Goal: Check status: Check status

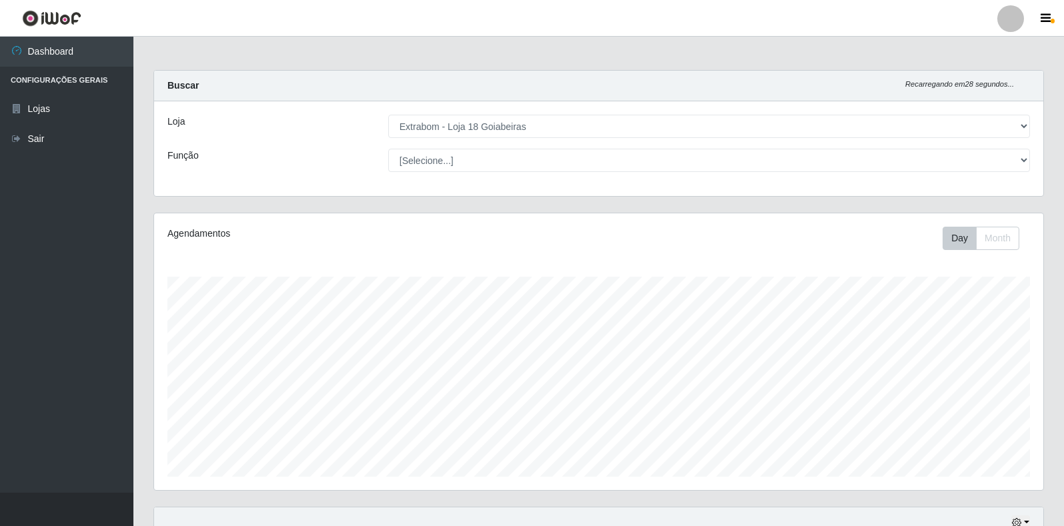
select select "501"
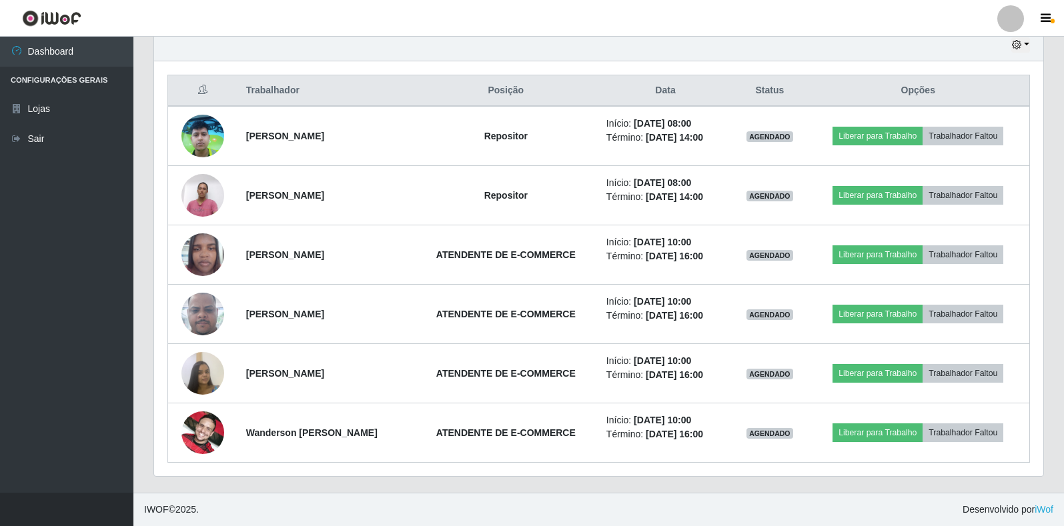
scroll to position [277, 889]
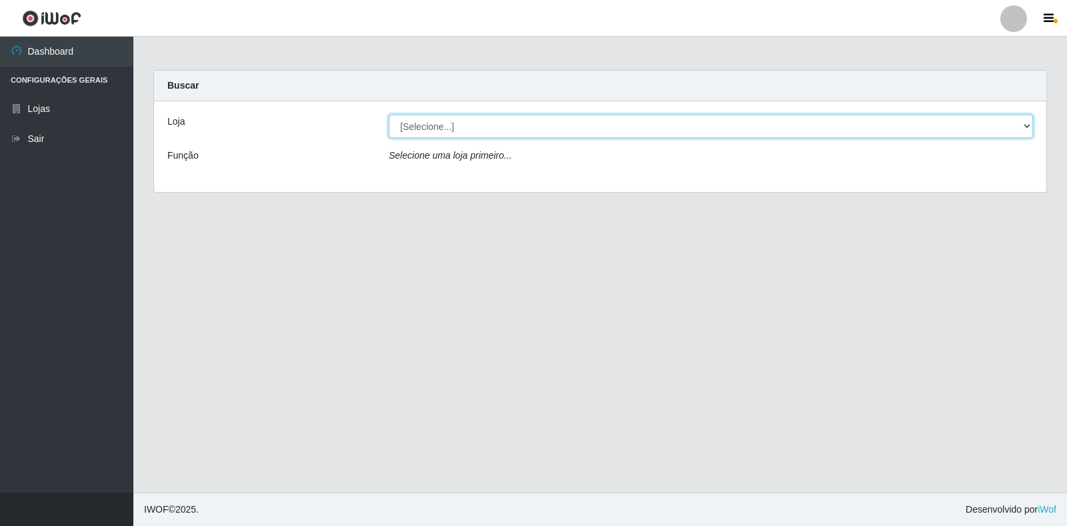
click at [1028, 123] on select "[Selecione...] Extrabom - Loja 18 Goiabeiras" at bounding box center [711, 126] width 644 height 23
select select "501"
click at [389, 115] on select "[Selecione...] Extrabom - Loja 18 Goiabeiras" at bounding box center [711, 126] width 644 height 23
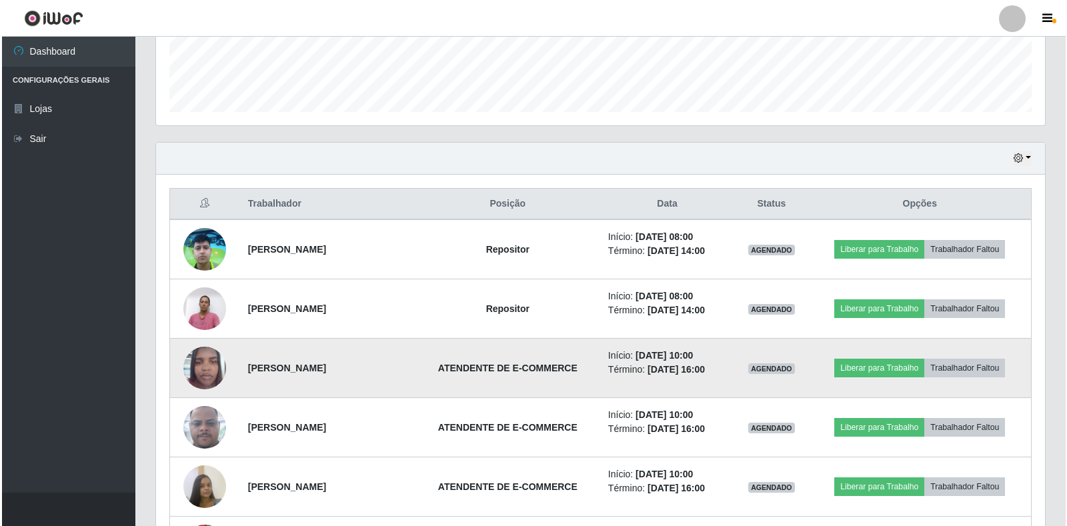
scroll to position [478, 0]
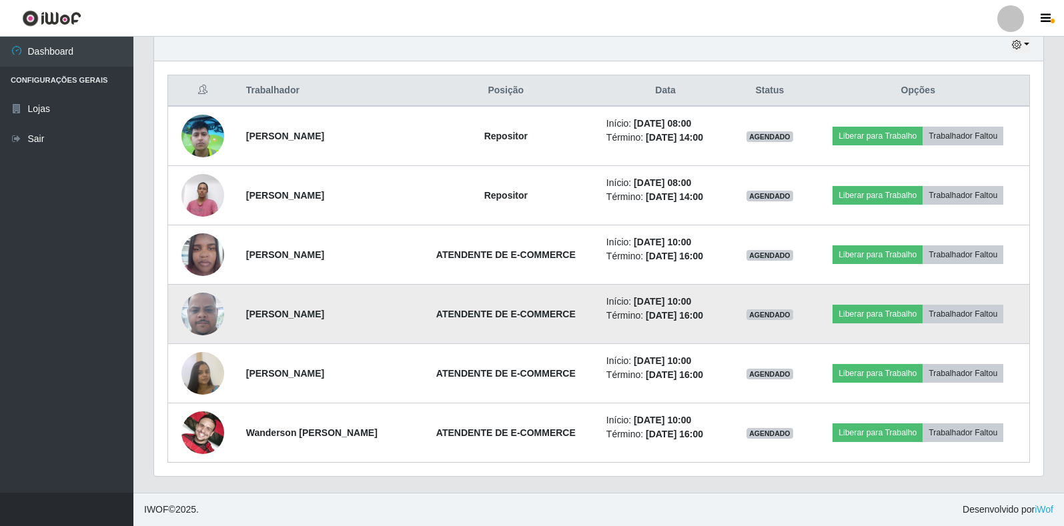
click at [195, 309] on img at bounding box center [202, 314] width 43 height 95
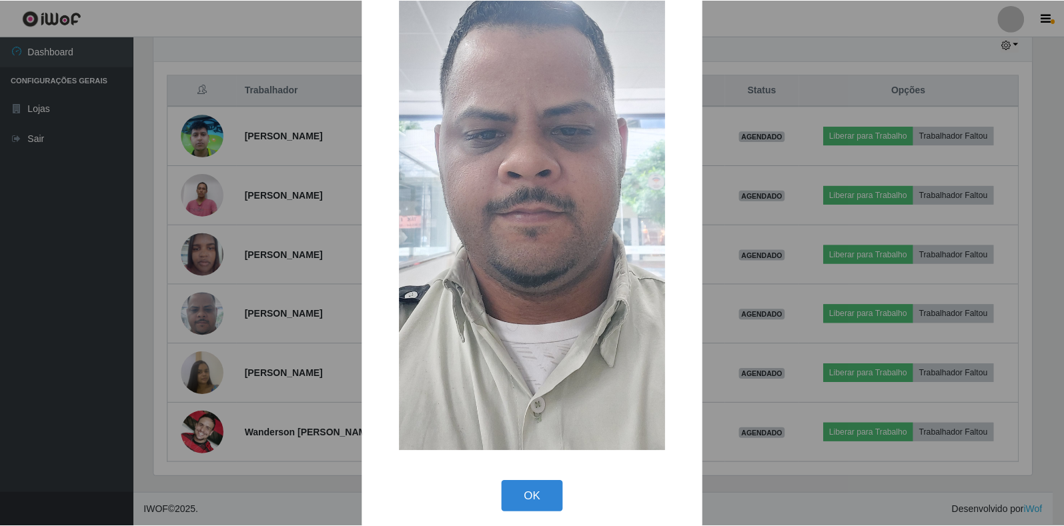
scroll to position [182, 0]
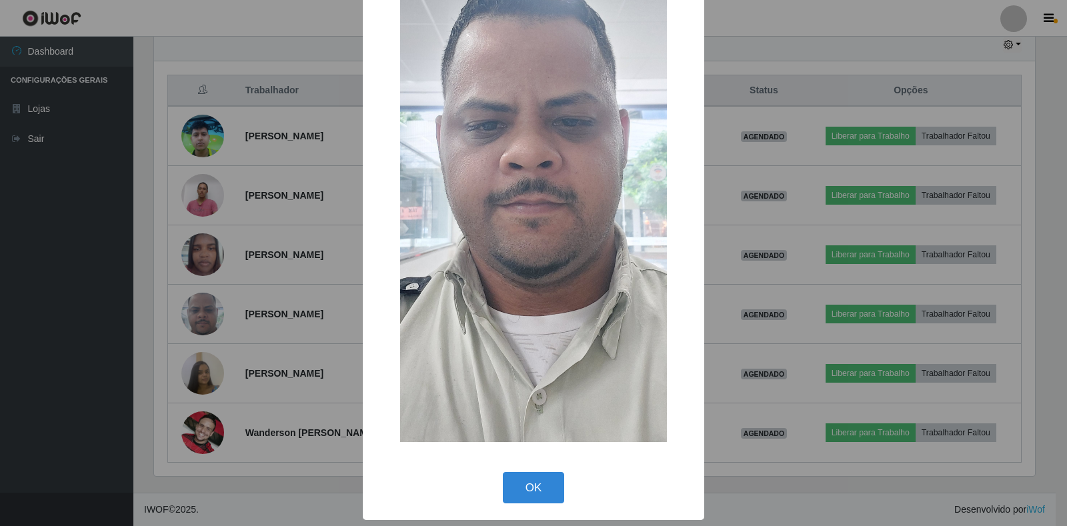
click at [195, 311] on div "× OK Cancel" at bounding box center [533, 263] width 1067 height 526
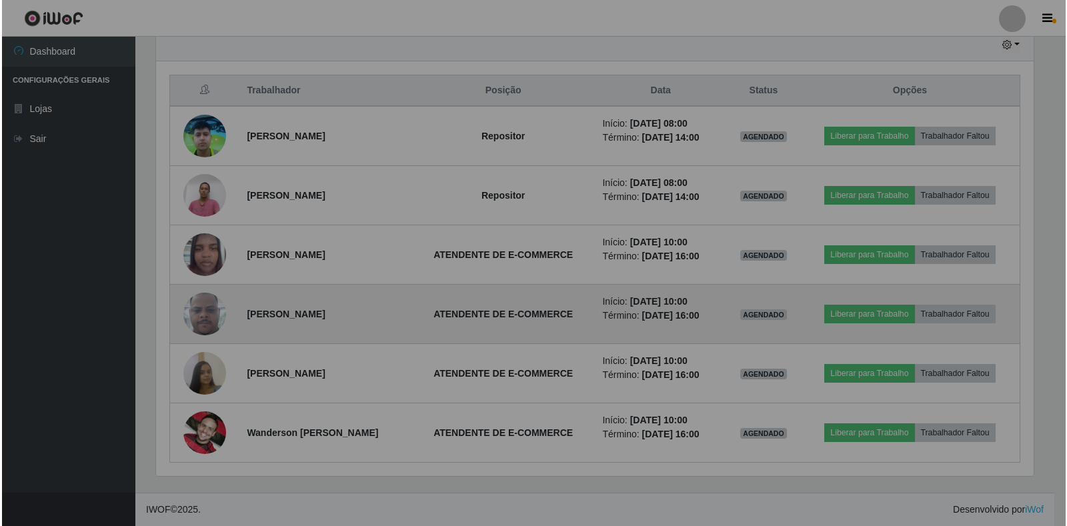
scroll to position [277, 889]
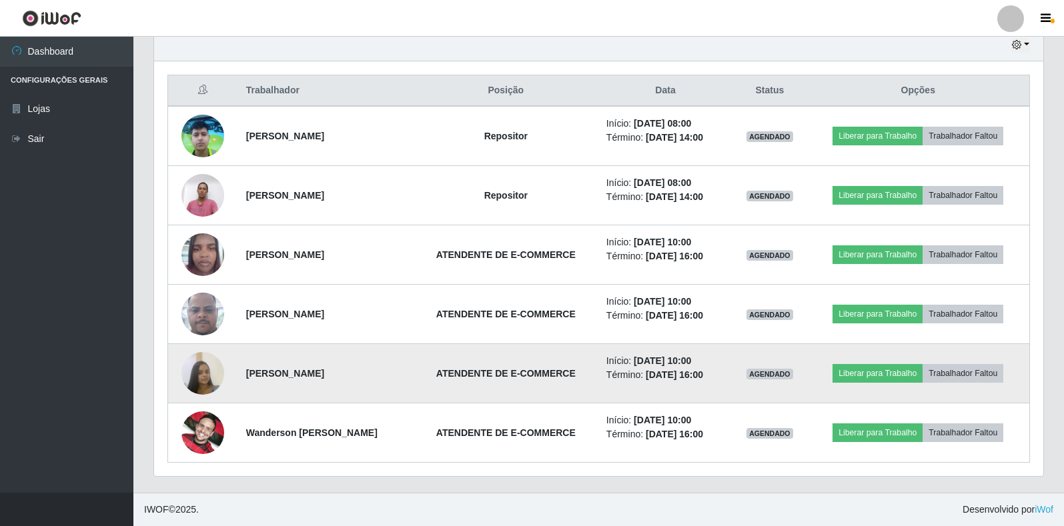
click at [203, 368] on img at bounding box center [202, 373] width 43 height 57
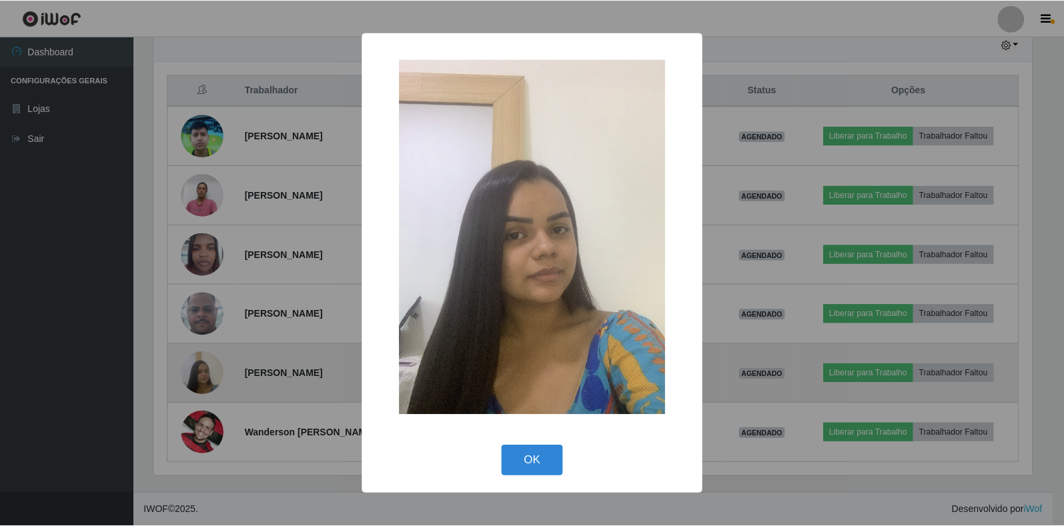
scroll to position [277, 881]
click at [203, 368] on div "× OK Cancel" at bounding box center [533, 263] width 1067 height 526
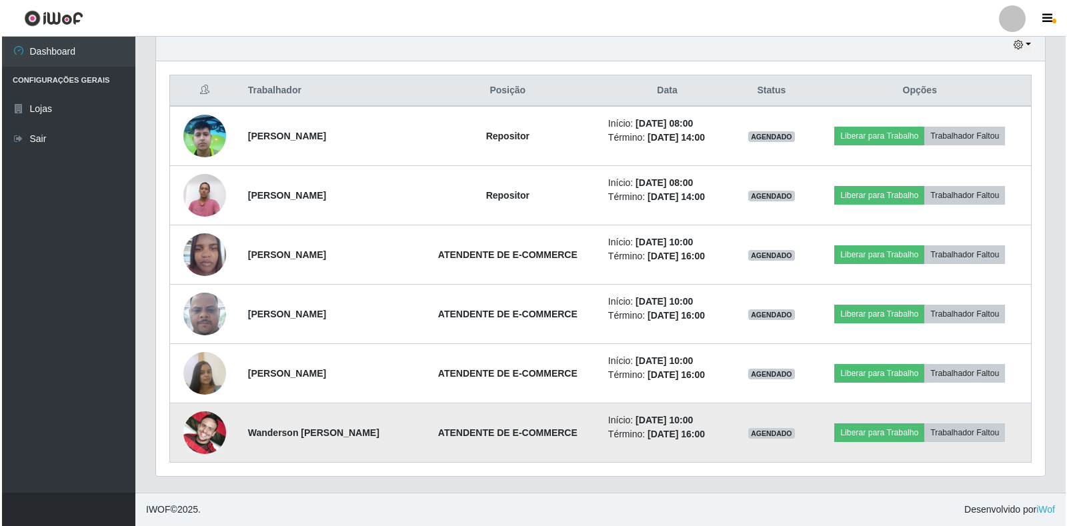
scroll to position [277, 889]
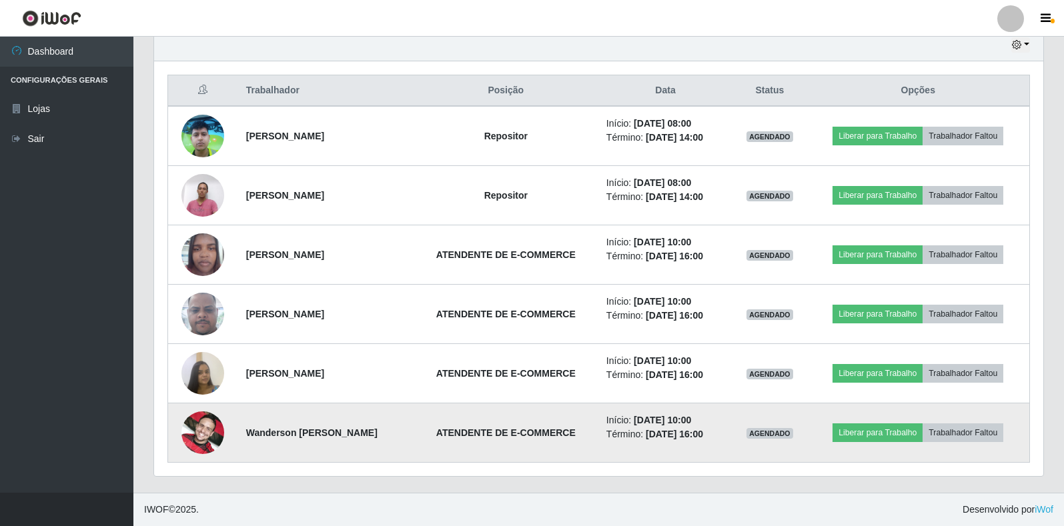
click at [193, 428] on img at bounding box center [202, 433] width 43 height 76
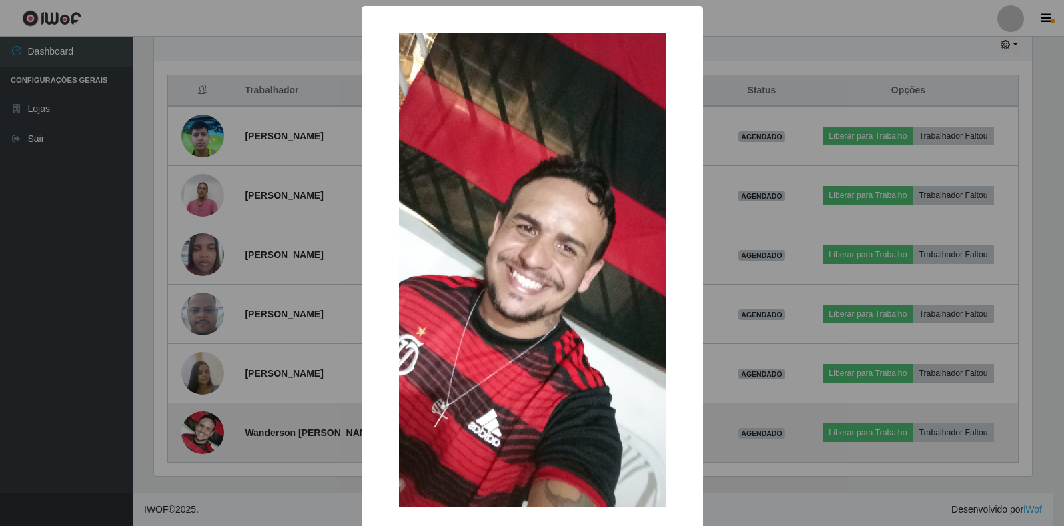
scroll to position [277, 881]
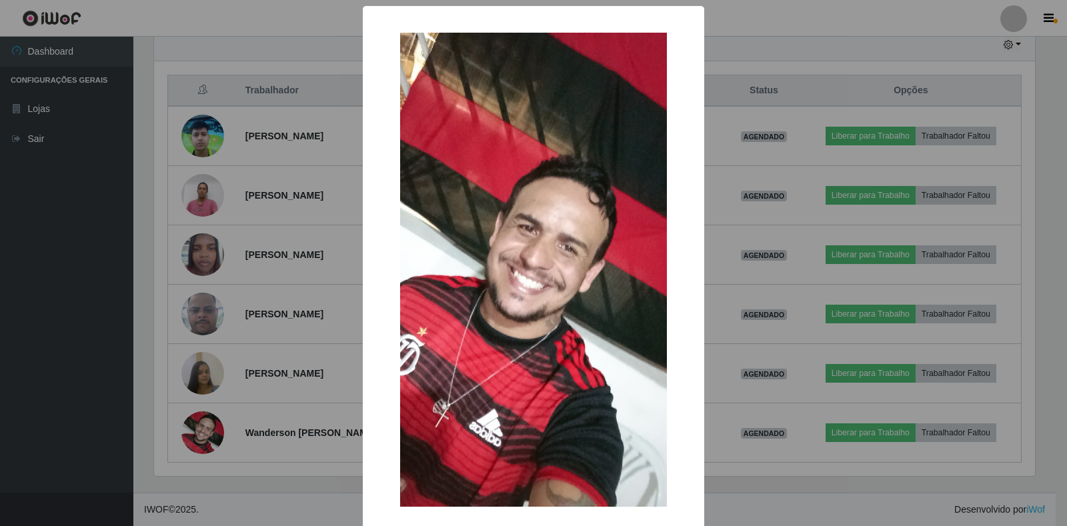
click at [198, 427] on div "× OK Cancel" at bounding box center [533, 263] width 1067 height 526
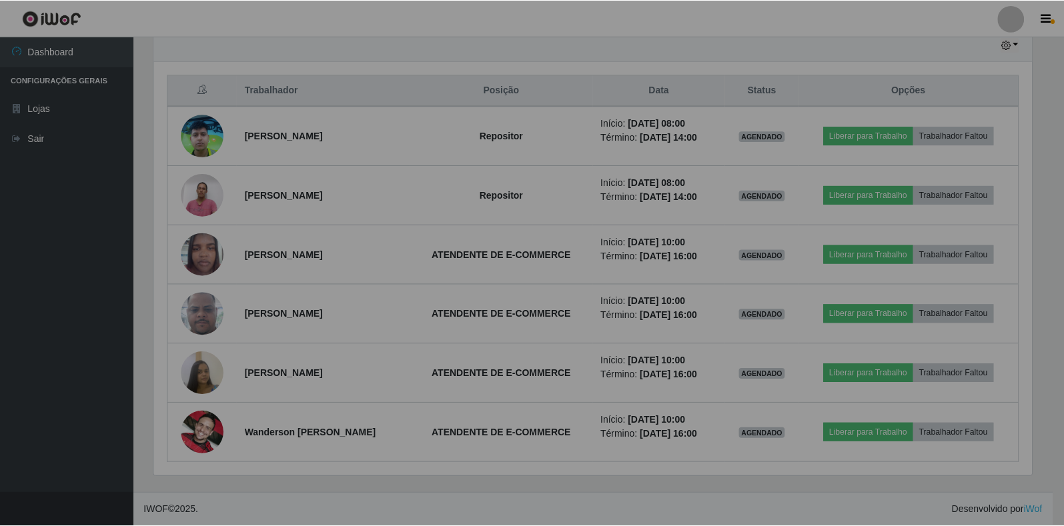
scroll to position [277, 889]
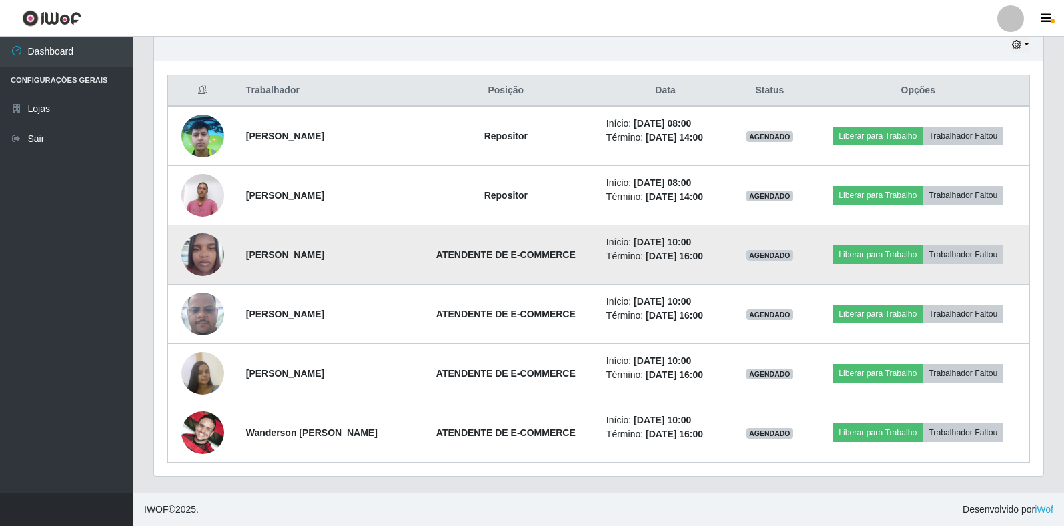
click at [205, 253] on img at bounding box center [202, 254] width 43 height 57
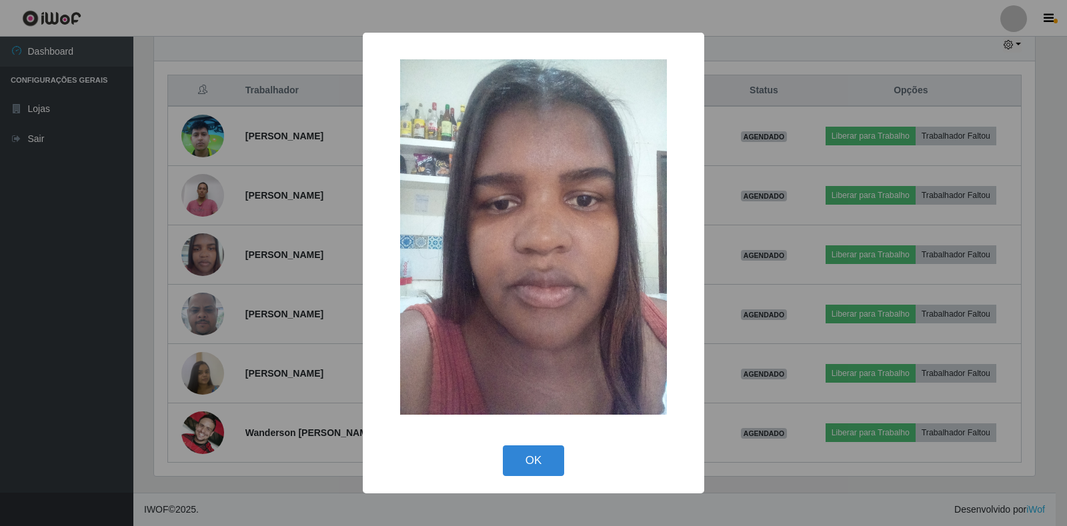
click at [200, 262] on div "× OK Cancel" at bounding box center [533, 263] width 1067 height 526
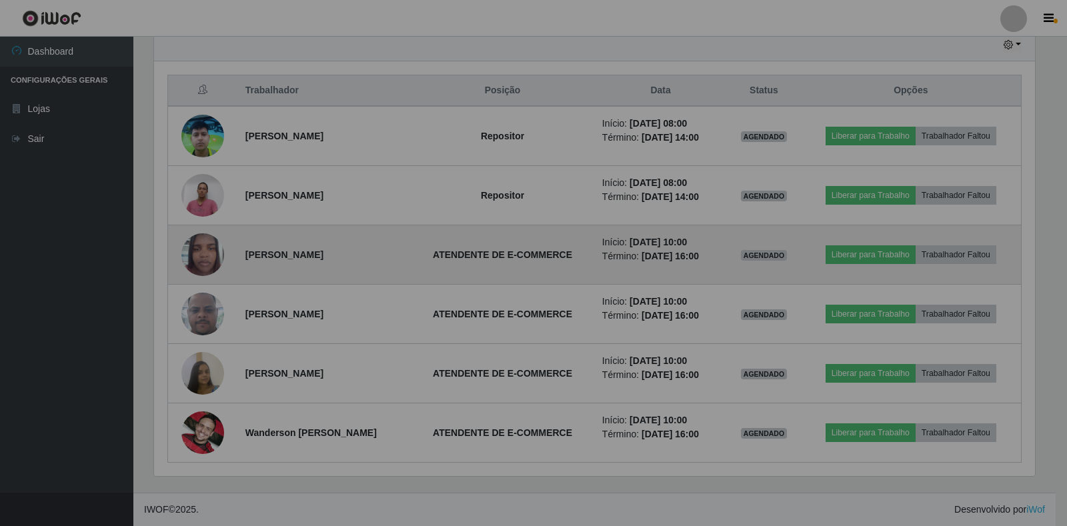
scroll to position [277, 889]
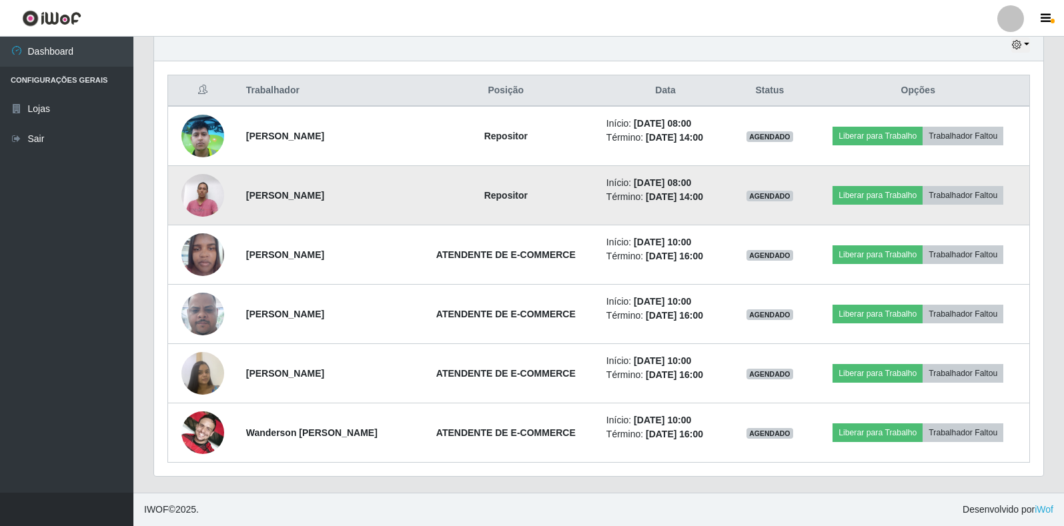
click at [208, 191] on img at bounding box center [202, 195] width 43 height 57
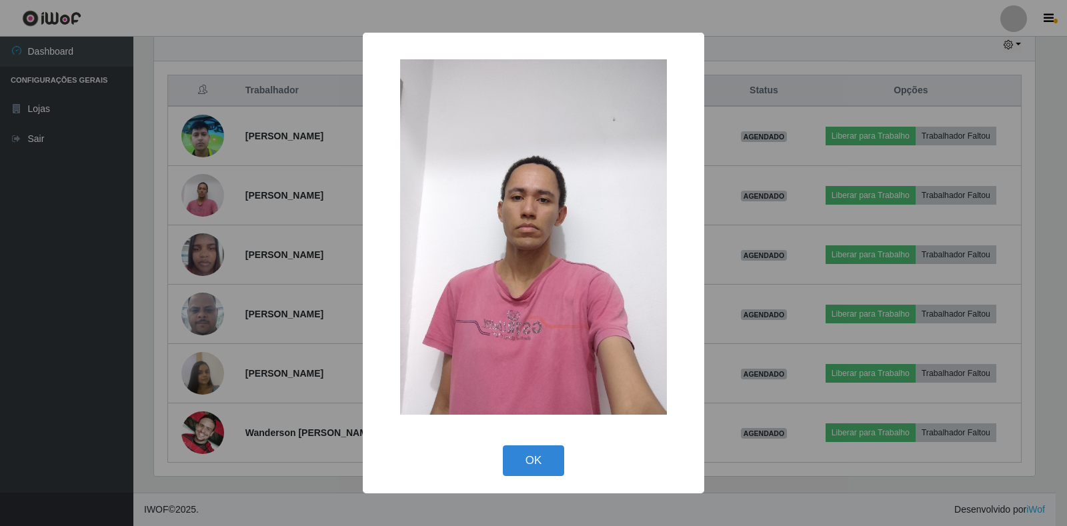
click at [207, 195] on div "× OK Cancel" at bounding box center [533, 263] width 1067 height 526
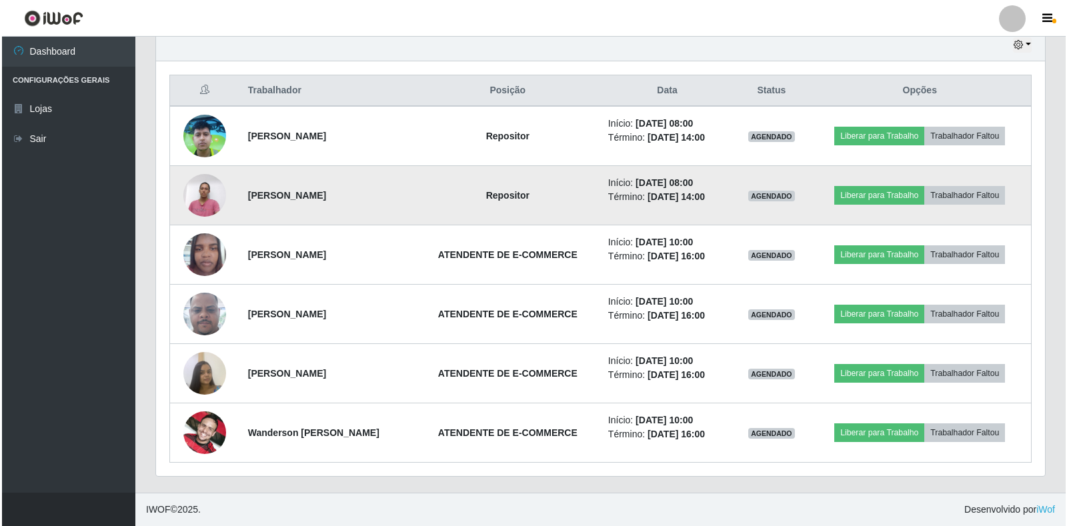
scroll to position [277, 889]
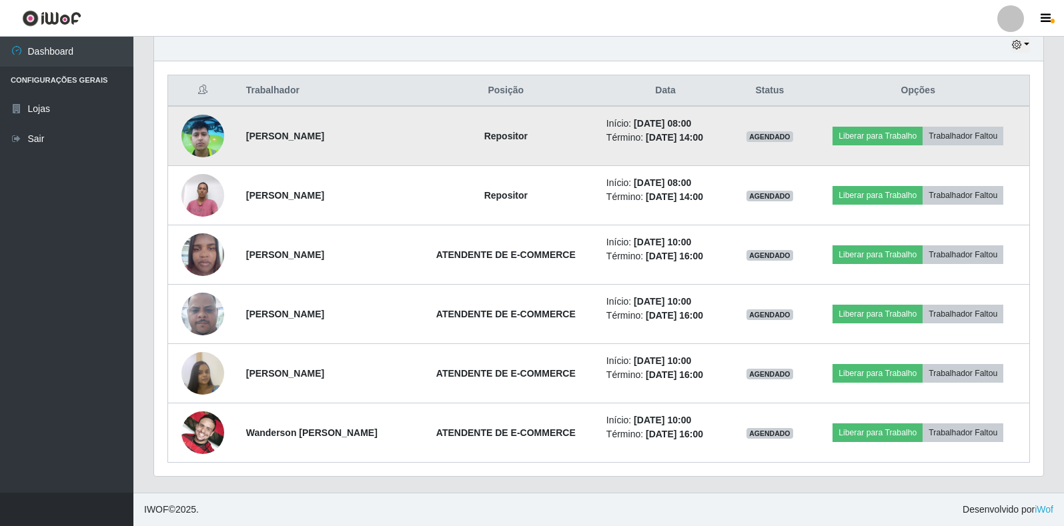
click at [199, 135] on img at bounding box center [202, 135] width 43 height 57
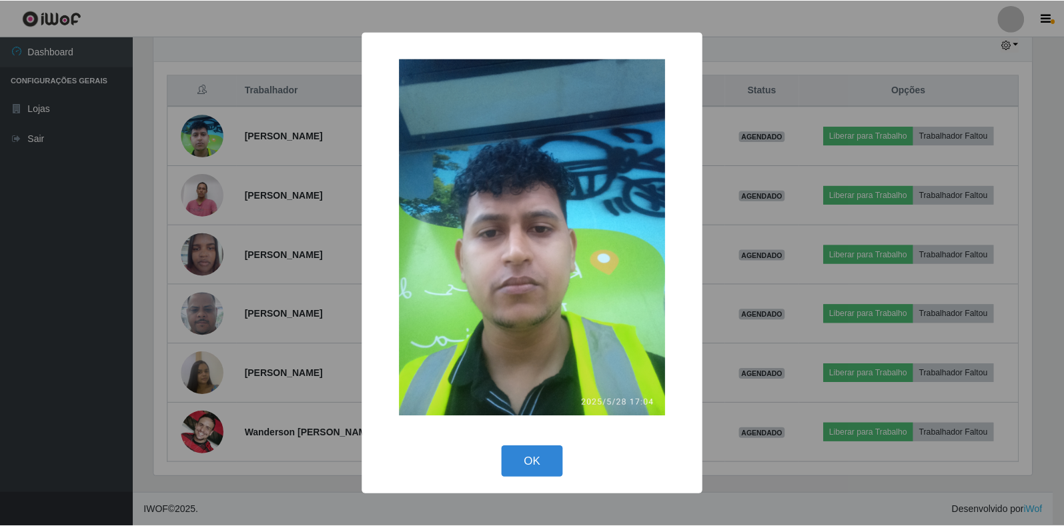
scroll to position [277, 881]
click at [199, 141] on div "× OK Cancel" at bounding box center [533, 263] width 1067 height 526
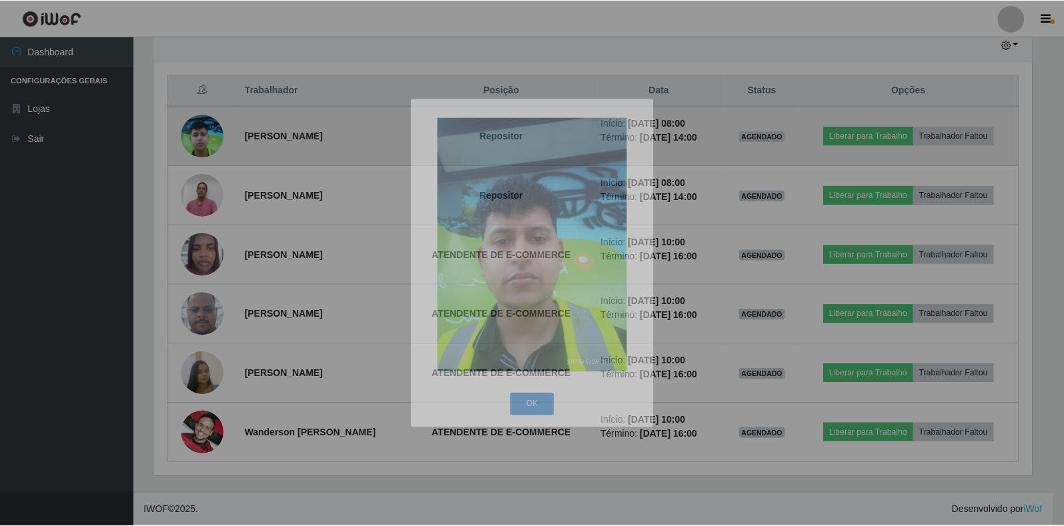
scroll to position [277, 889]
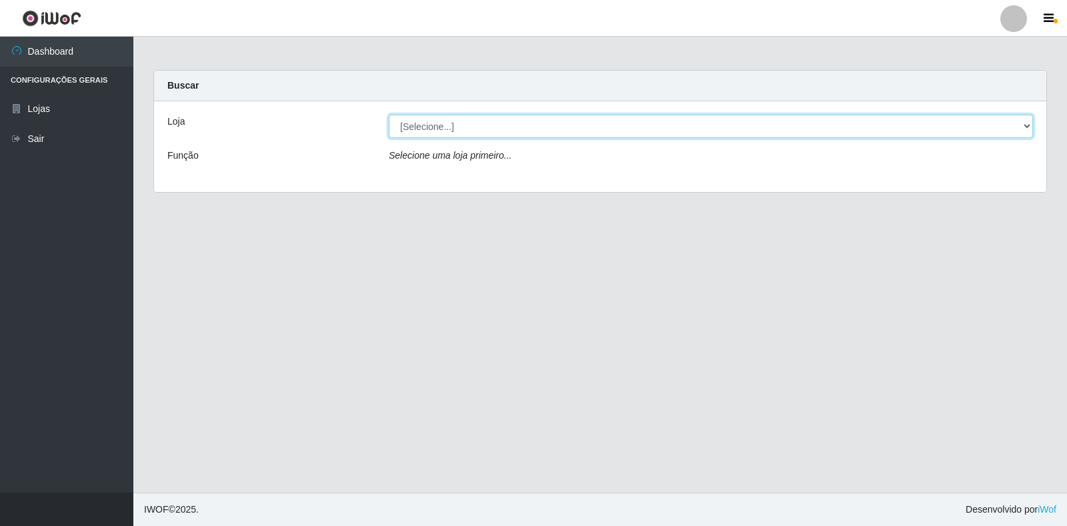
click at [1018, 122] on select "[Selecione...] Extrabom - Loja 18 Goiabeiras" at bounding box center [711, 126] width 644 height 23
select select "501"
click at [389, 115] on select "[Selecione...] Extrabom - Loja 18 Goiabeiras" at bounding box center [711, 126] width 644 height 23
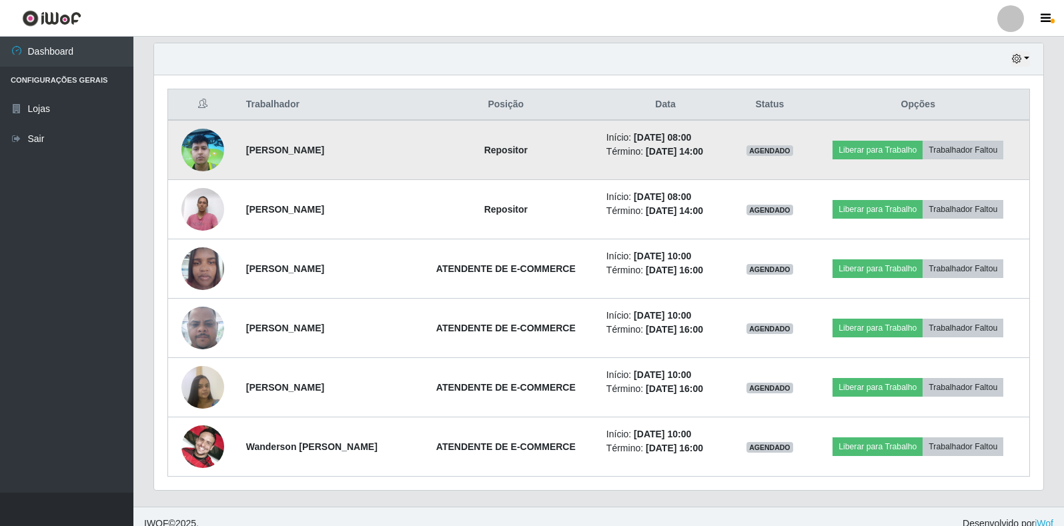
scroll to position [478, 0]
